Goal: Task Accomplishment & Management: Use online tool/utility

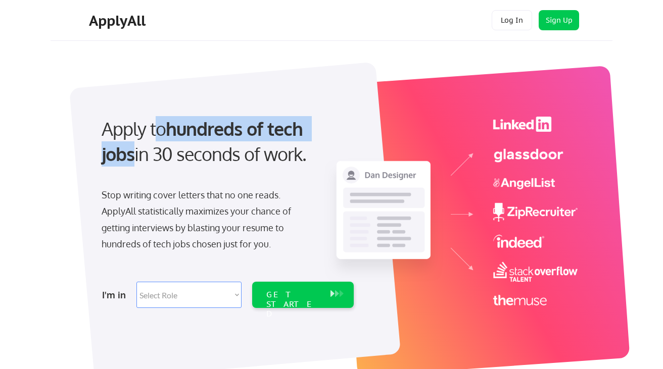
drag, startPoint x: 153, startPoint y: 127, endPoint x: 345, endPoint y: 135, distance: 192.6
click at [345, 135] on div "Apply to hundreds of tech jobs in 30 seconds of work." at bounding box center [225, 141] width 248 height 51
click at [307, 133] on strong "hundreds of tech jobs" at bounding box center [204, 141] width 206 height 48
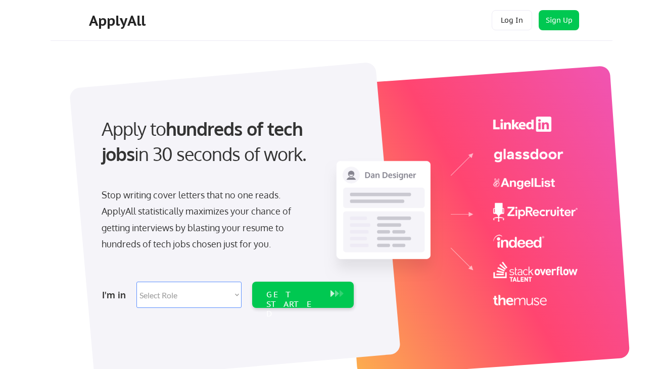
drag, startPoint x: 171, startPoint y: 129, endPoint x: 290, endPoint y: 146, distance: 120.4
click at [290, 146] on div "Apply to hundreds of tech jobs in 30 seconds of work." at bounding box center [225, 141] width 248 height 51
click at [301, 136] on strong "hundreds of tech jobs" at bounding box center [204, 141] width 206 height 48
click at [171, 137] on strong "hundreds of tech jobs" at bounding box center [204, 141] width 206 height 48
